Goal: Task Accomplishment & Management: Complete application form

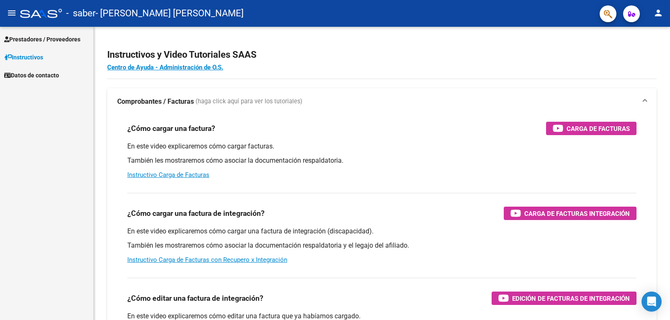
click at [38, 39] on span "Prestadores / Proveedores" at bounding box center [42, 39] width 76 height 9
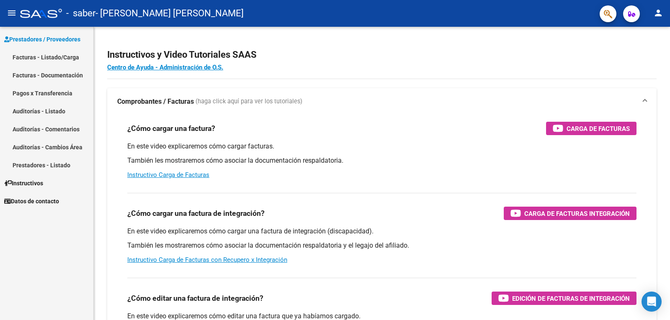
click at [56, 55] on link "Facturas - Listado/Carga" at bounding box center [46, 57] width 93 height 18
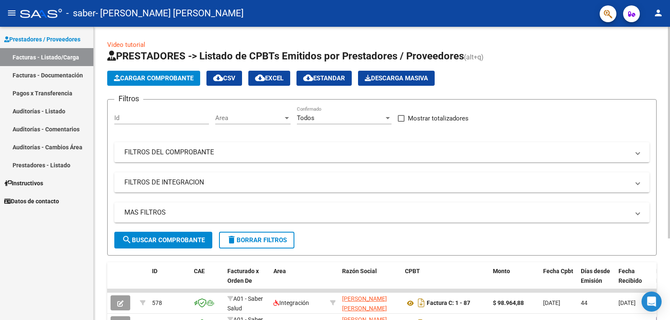
click at [158, 78] on span "Cargar Comprobante" at bounding box center [154, 79] width 80 height 8
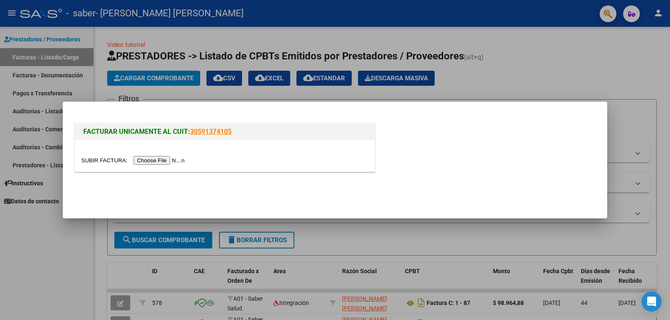
click at [160, 162] on input "file" at bounding box center [134, 160] width 106 height 9
click at [166, 162] on input "file" at bounding box center [134, 160] width 106 height 9
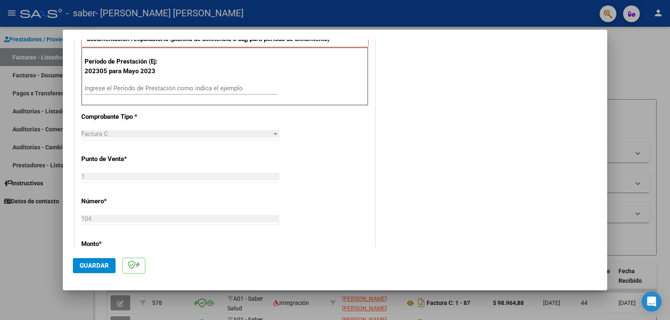
scroll to position [220, 0]
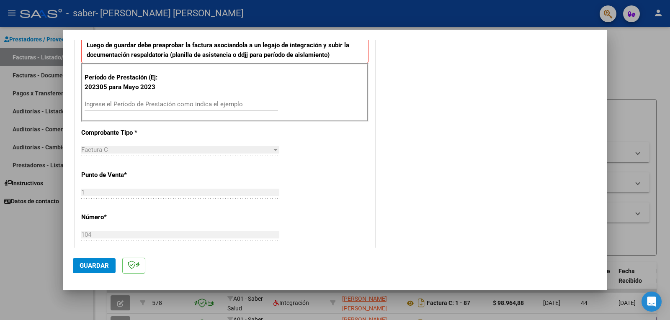
click at [147, 107] on input "Ingrese el Período de Prestación como indica el ejemplo" at bounding box center [181, 105] width 193 height 8
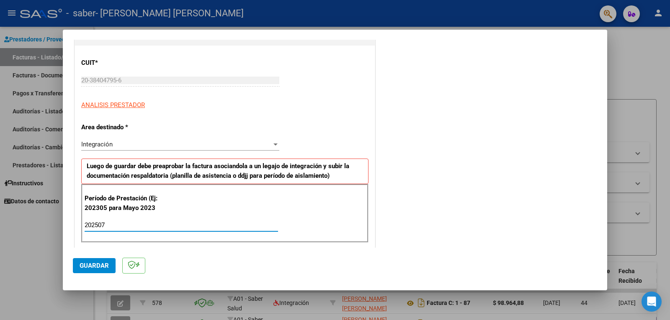
scroll to position [251, 0]
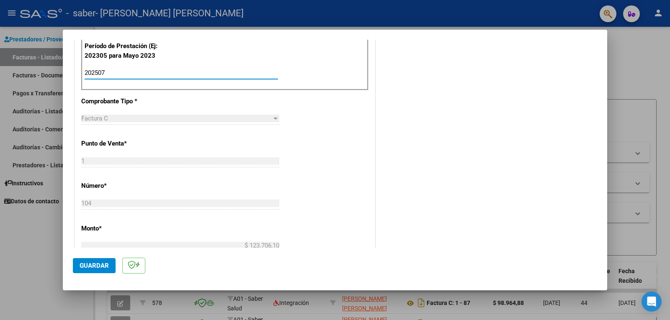
type input "202507"
click at [95, 266] on span "Guardar" at bounding box center [94, 266] width 29 height 8
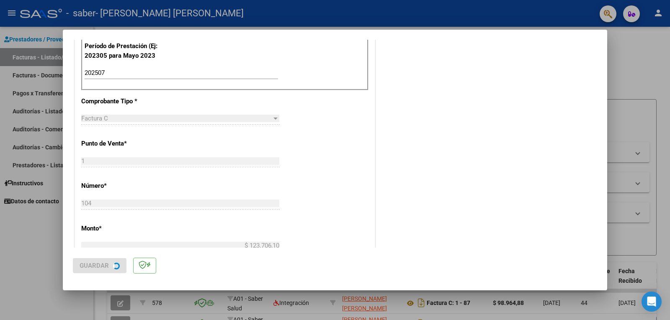
scroll to position [0, 0]
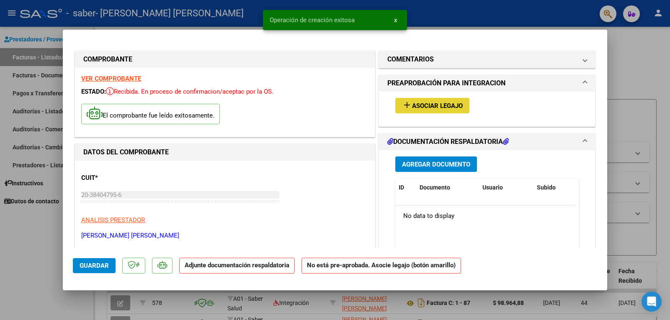
click at [428, 107] on span "Asociar Legajo" at bounding box center [437, 106] width 51 height 8
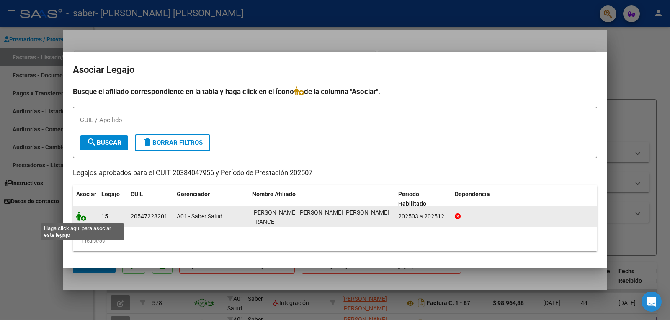
click at [79, 219] on icon at bounding box center [81, 216] width 10 height 9
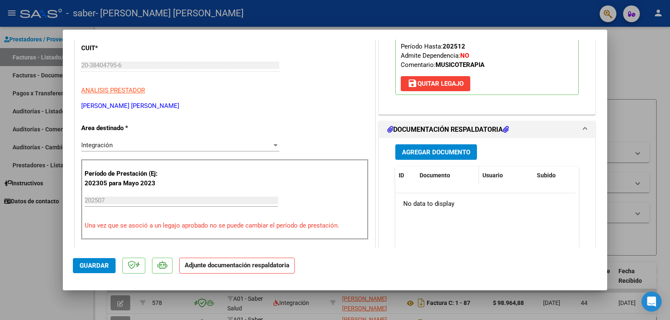
scroll to position [126, 0]
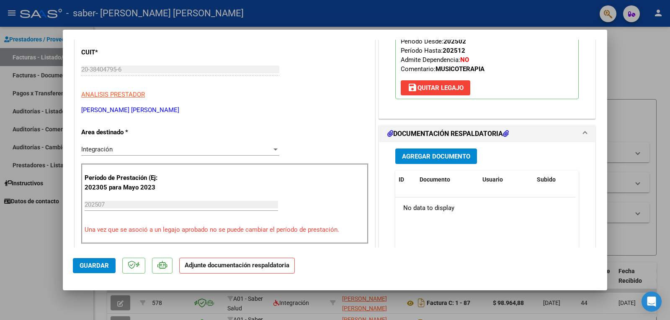
click at [442, 152] on span "Agregar Documento" at bounding box center [436, 156] width 68 height 8
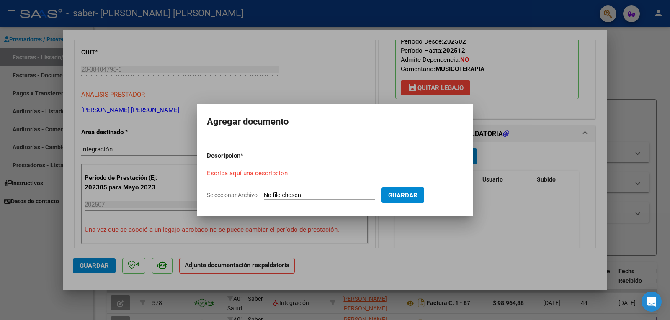
click at [330, 196] on input "Seleccionar Archivo" at bounding box center [319, 196] width 111 height 8
type input "C:\fakepath\ASISTENCIA VALENTINO MT [PERSON_NAME].pdf"
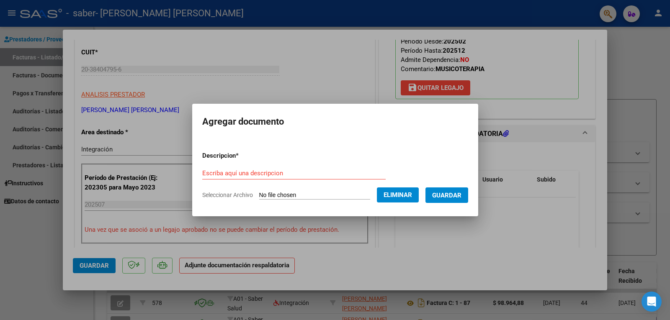
click at [274, 176] on input "Escriba aquí una descripcion" at bounding box center [293, 174] width 183 height 8
click at [309, 174] on input "ASISTENCIA MUSICOTERAPIA [PERSON_NAME] 7/2025" at bounding box center [293, 174] width 183 height 8
type input "ASISTENCIA MUSICOTERAPIA [PERSON_NAME] - 7/2025"
click at [447, 196] on span "Guardar" at bounding box center [446, 196] width 29 height 8
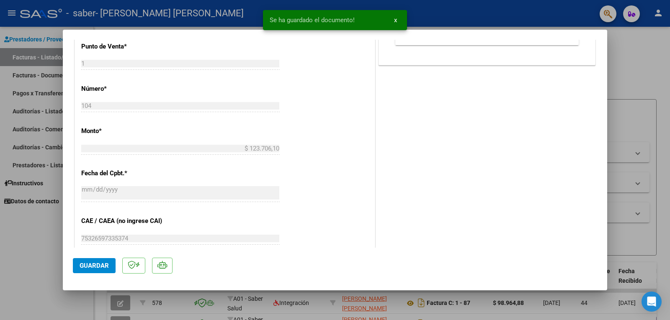
scroll to position [541, 0]
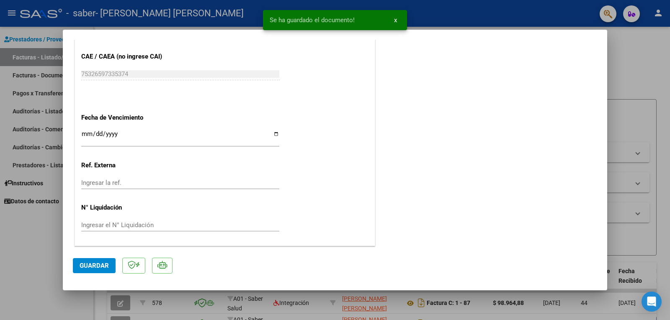
click at [92, 271] on button "Guardar" at bounding box center [94, 265] width 43 height 15
click at [622, 109] on div at bounding box center [335, 160] width 670 height 320
type input "$ 0,00"
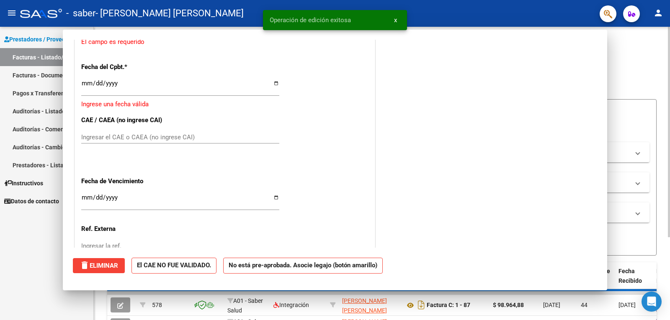
scroll to position [0, 0]
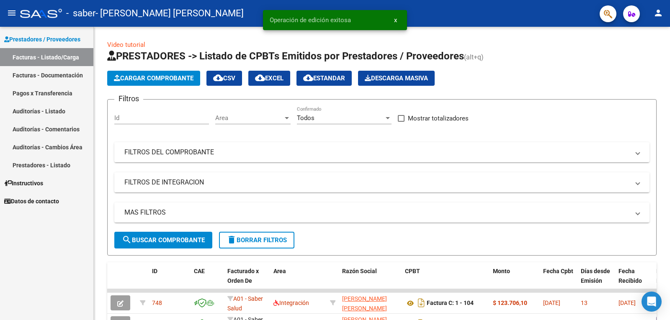
click at [49, 72] on link "Facturas - Documentación" at bounding box center [46, 75] width 93 height 18
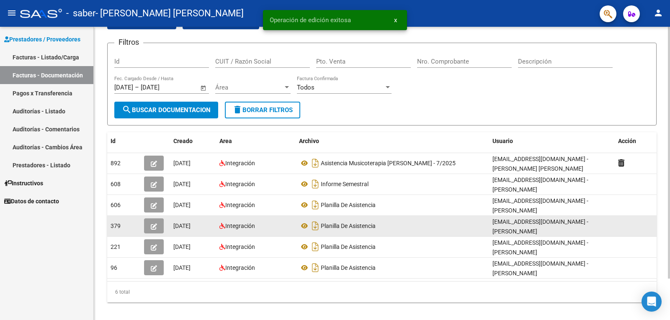
scroll to position [48, 0]
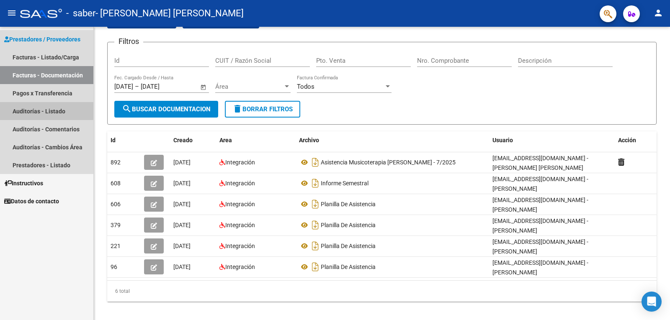
click at [36, 106] on link "Auditorías - Listado" at bounding box center [46, 111] width 93 height 18
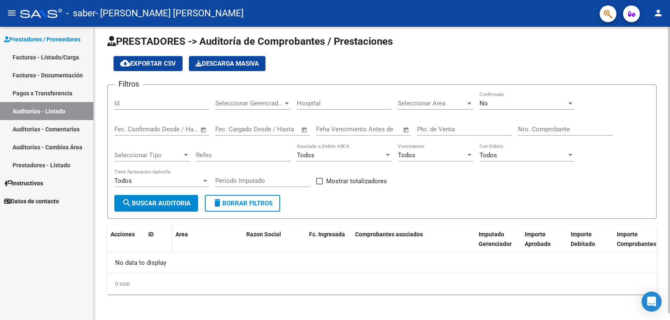
scroll to position [7, 0]
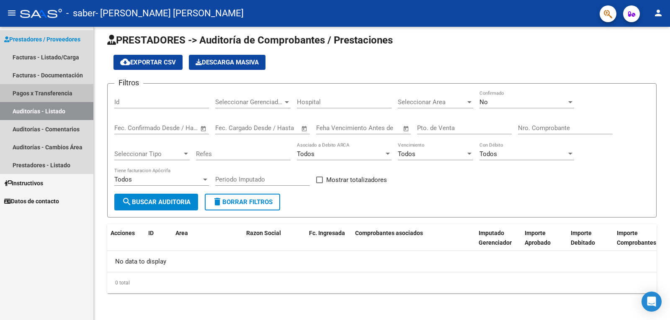
click at [32, 90] on link "Pagos x Transferencia" at bounding box center [46, 93] width 93 height 18
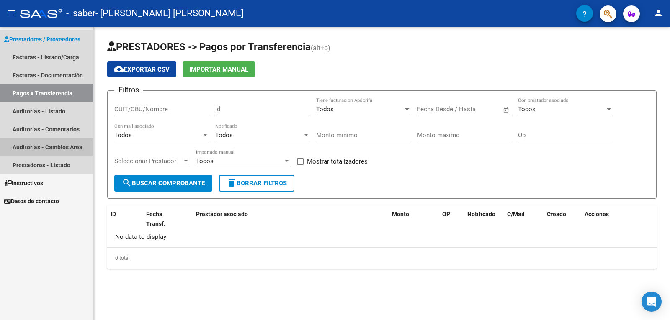
click at [46, 147] on link "Auditorías - Cambios Área" at bounding box center [46, 147] width 93 height 18
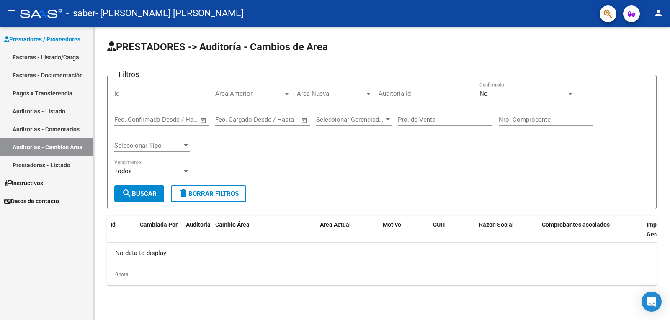
click at [47, 164] on link "Prestadores - Listado" at bounding box center [46, 165] width 93 height 18
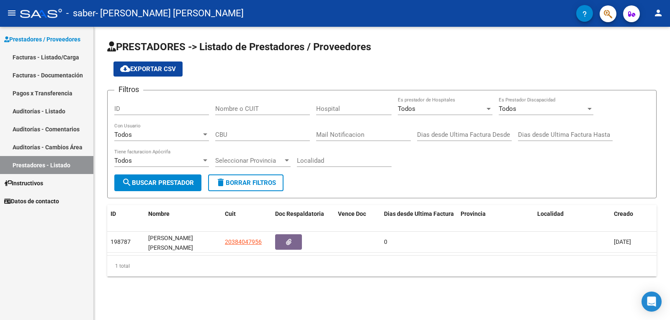
click at [48, 37] on span "Prestadores / Proveedores" at bounding box center [42, 39] width 76 height 9
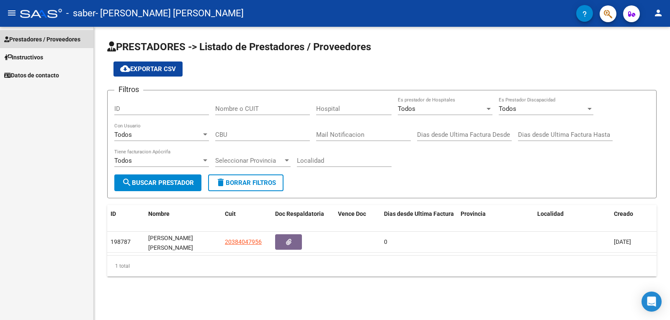
click at [48, 38] on span "Prestadores / Proveedores" at bounding box center [42, 39] width 76 height 9
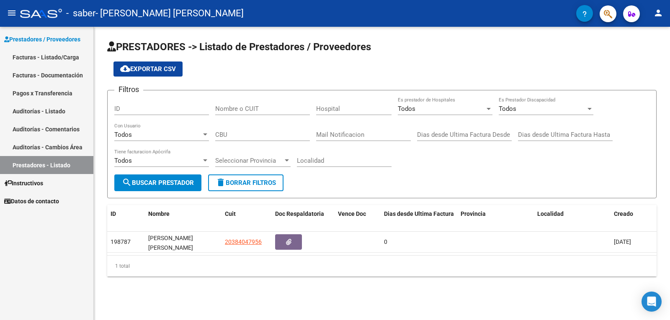
click at [37, 55] on link "Facturas - Listado/Carga" at bounding box center [46, 57] width 93 height 18
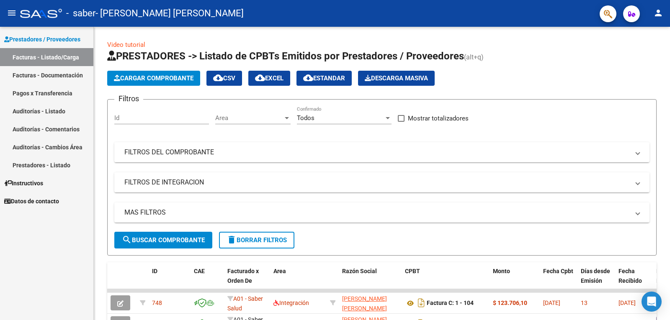
click at [47, 72] on link "Facturas - Documentación" at bounding box center [46, 75] width 93 height 18
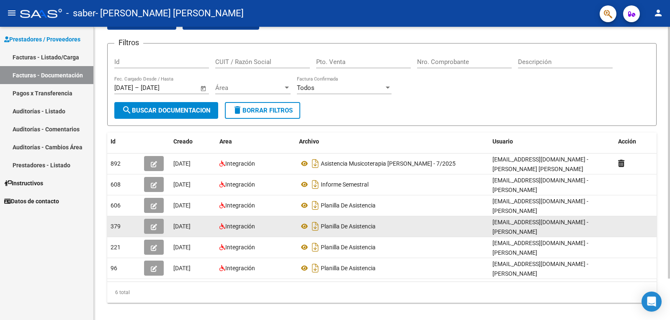
scroll to position [48, 0]
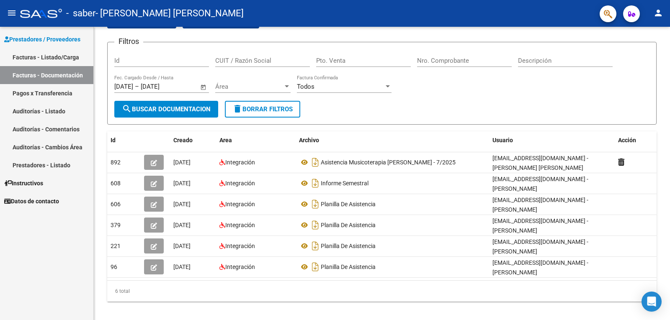
click at [55, 57] on link "Facturas - Listado/Carga" at bounding box center [46, 57] width 93 height 18
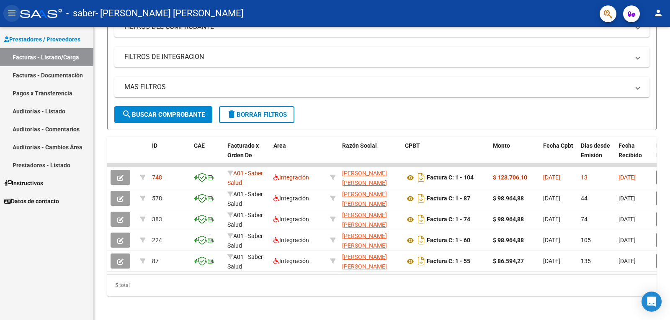
click at [17, 13] on button "menu" at bounding box center [11, 13] width 17 height 17
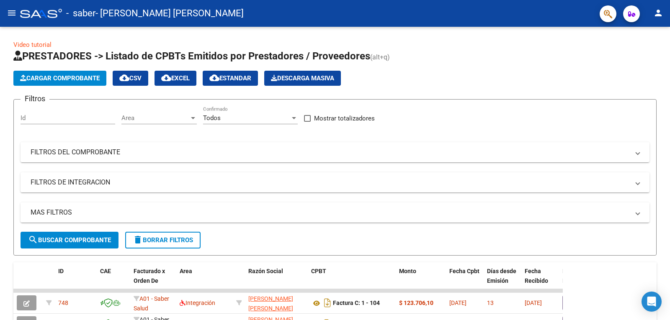
click at [9, 18] on button "menu" at bounding box center [11, 13] width 17 height 17
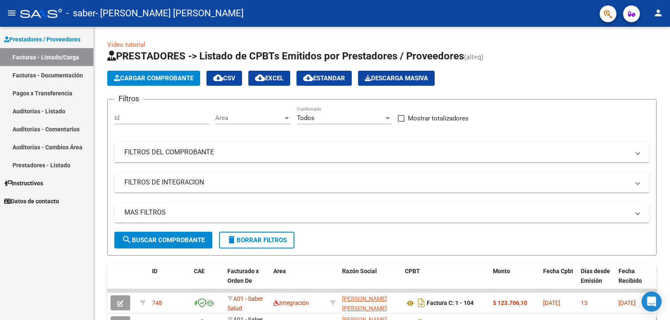
click at [20, 198] on span "Datos de contacto" at bounding box center [31, 201] width 55 height 9
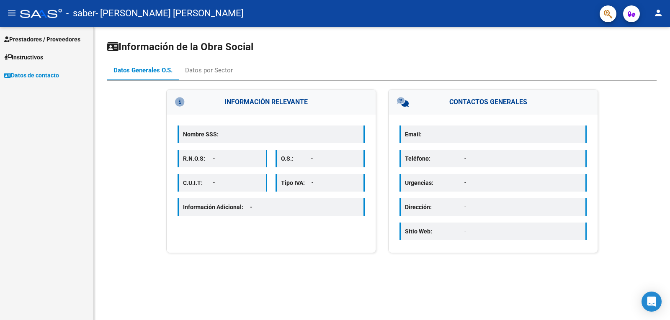
click at [40, 38] on span "Prestadores / Proveedores" at bounding box center [42, 39] width 76 height 9
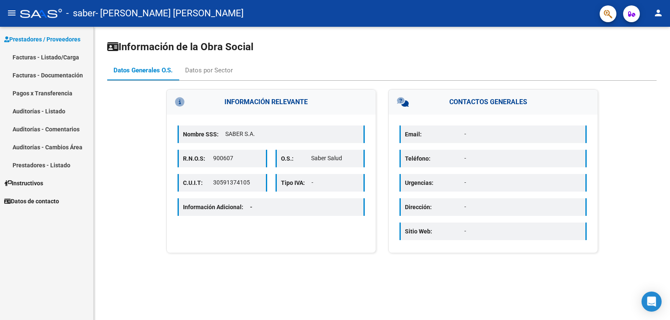
click at [45, 75] on link "Facturas - Documentación" at bounding box center [46, 75] width 93 height 18
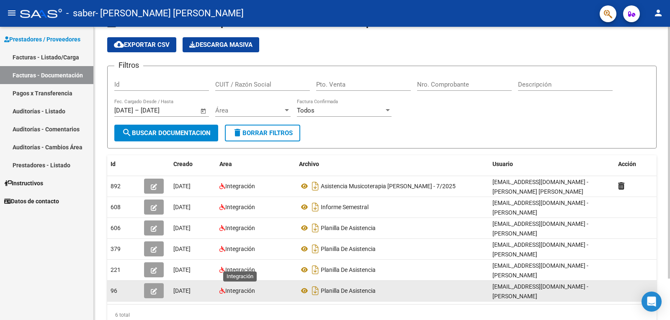
scroll to position [48, 0]
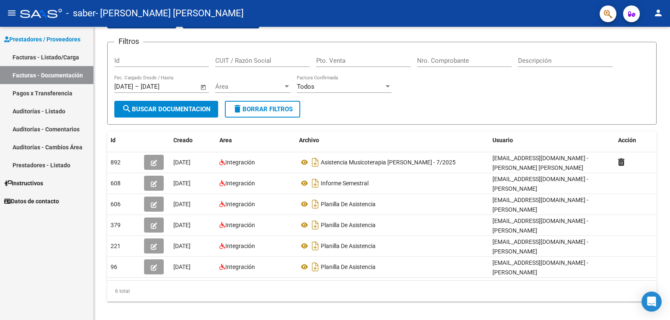
click at [41, 85] on link "Pagos x Transferencia" at bounding box center [46, 93] width 93 height 18
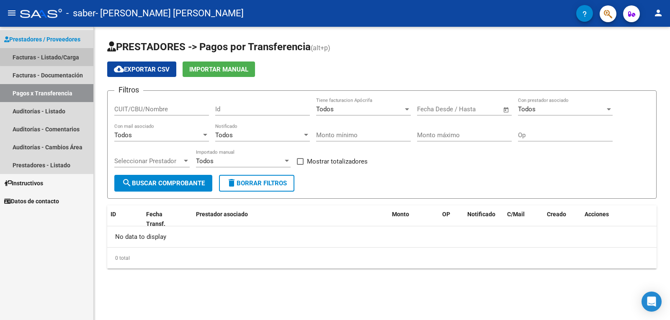
click at [57, 52] on link "Facturas - Listado/Carga" at bounding box center [46, 57] width 93 height 18
